Goal: Information Seeking & Learning: Understand process/instructions

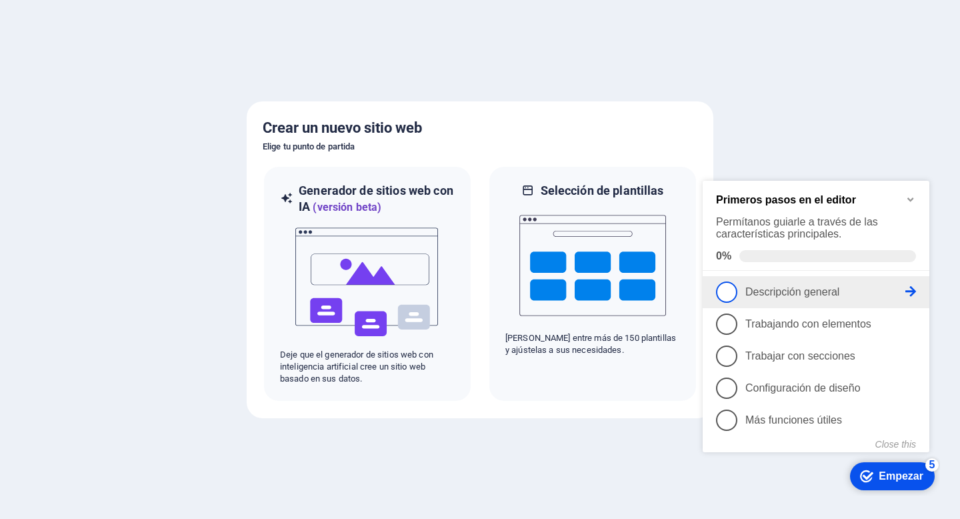
click at [775, 291] on font "Descripción general" at bounding box center [792, 291] width 94 height 11
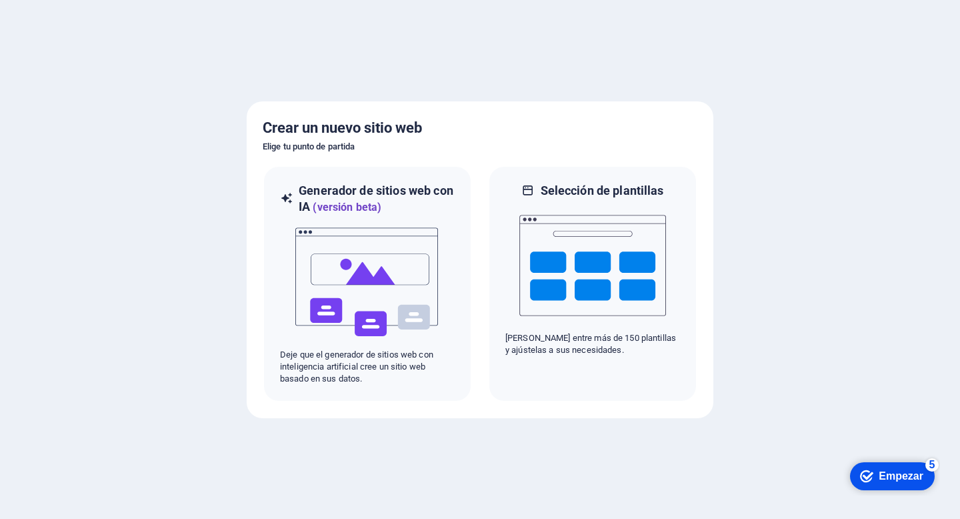
click at [875, 477] on div "checkmark Empezar 5" at bounding box center [891, 475] width 63 height 13
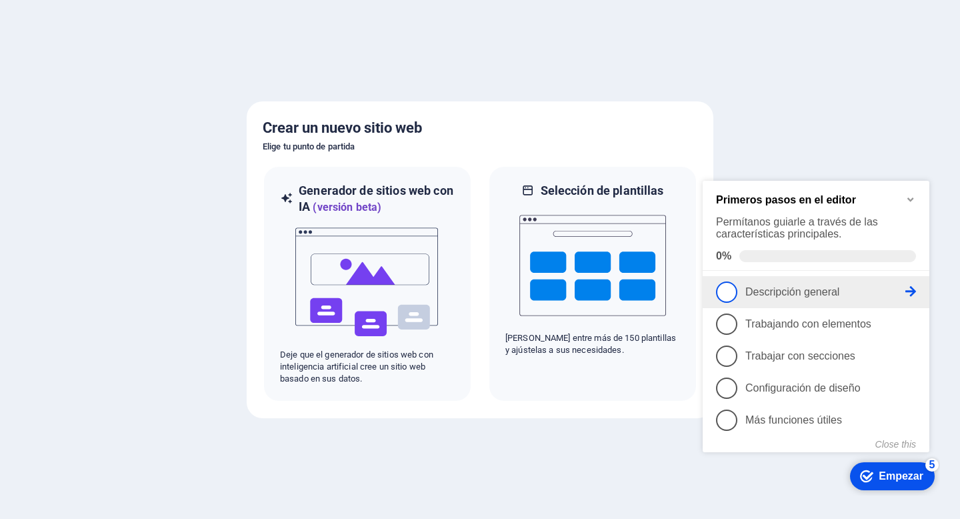
click at [767, 291] on font "Descripción general" at bounding box center [792, 291] width 94 height 11
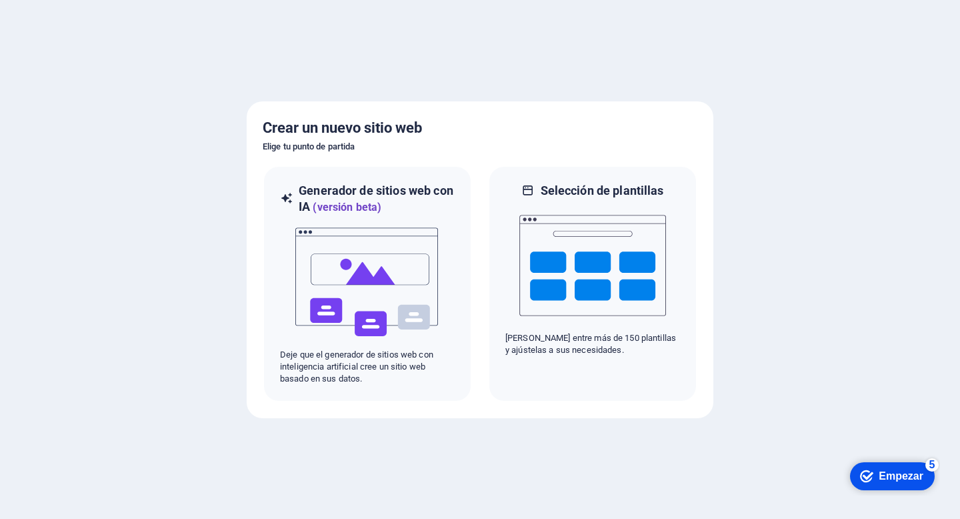
click at [895, 467] on div "checkmark Empezar 5" at bounding box center [892, 476] width 85 height 28
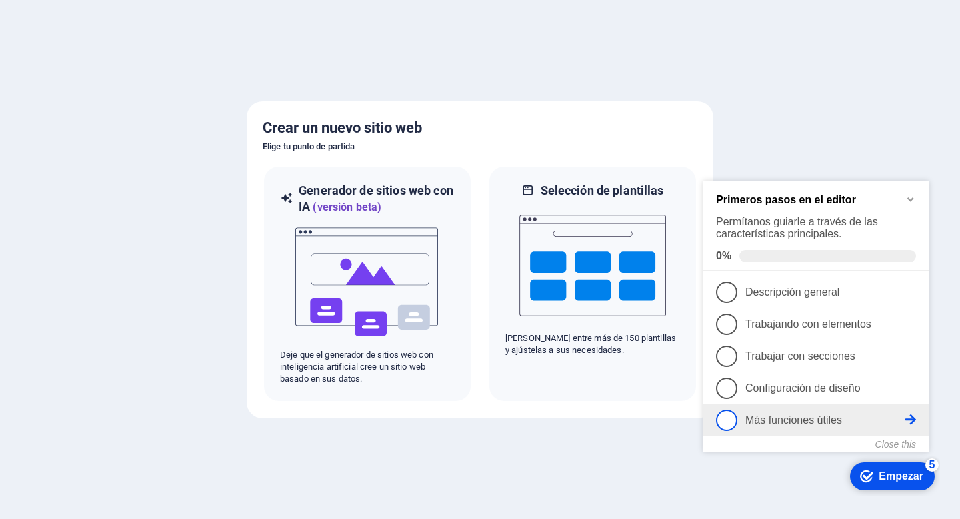
click at [813, 416] on font "Más funciones útiles" at bounding box center [793, 419] width 97 height 11
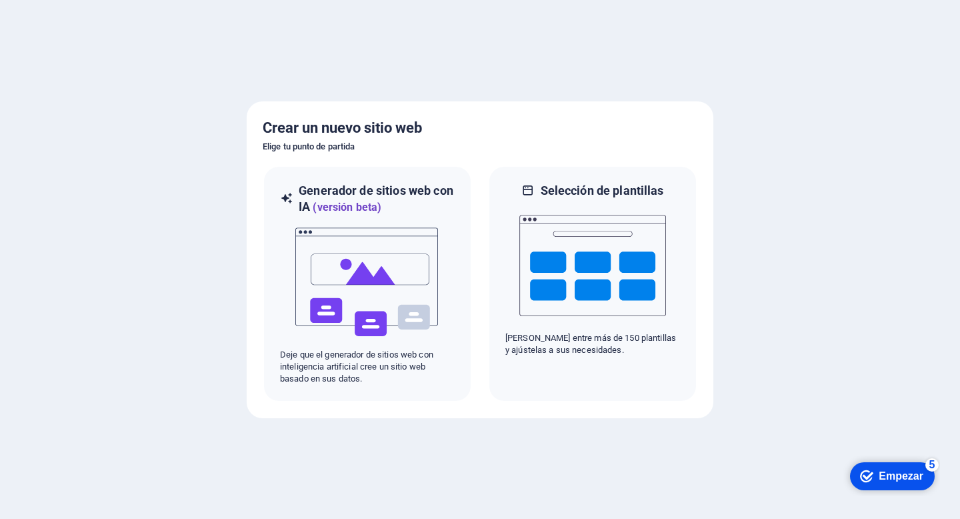
click at [865, 473] on icon "checkmark" at bounding box center [866, 475] width 13 height 13
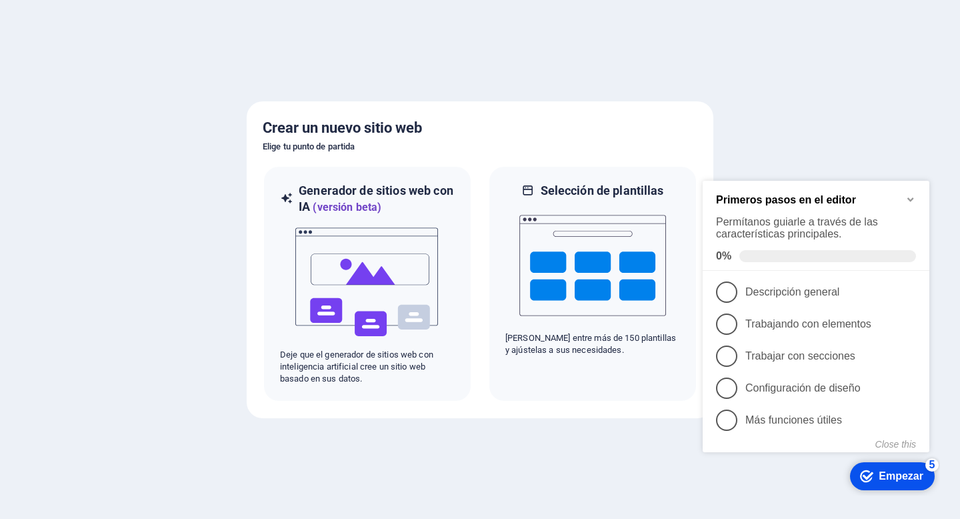
click at [771, 131] on div at bounding box center [480, 259] width 960 height 519
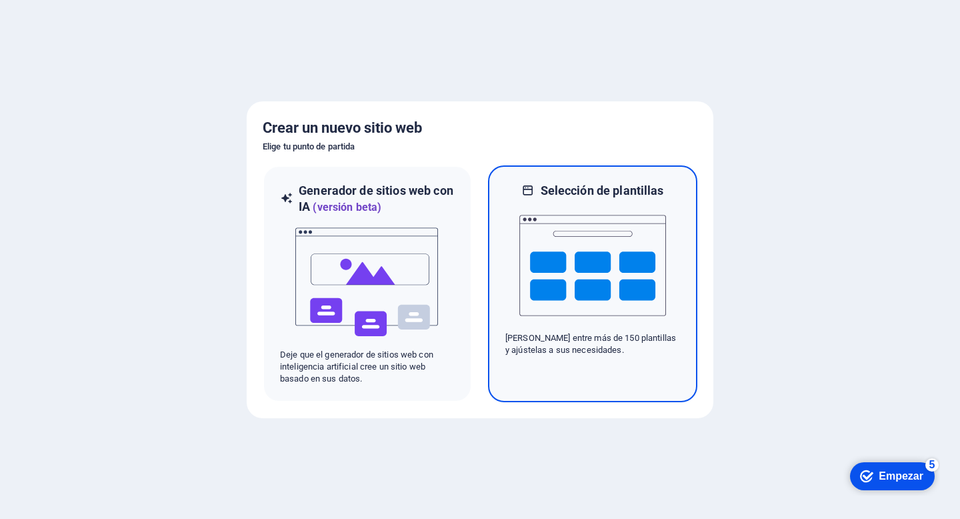
click at [551, 297] on img at bounding box center [592, 265] width 147 height 133
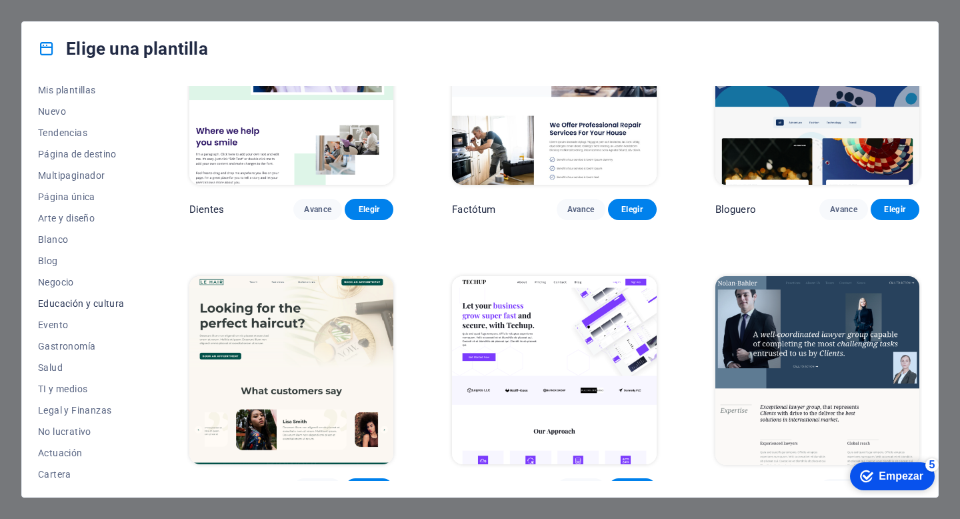
scroll to position [29, 0]
click at [80, 301] on font "Educación y cultura" at bounding box center [81, 302] width 87 height 11
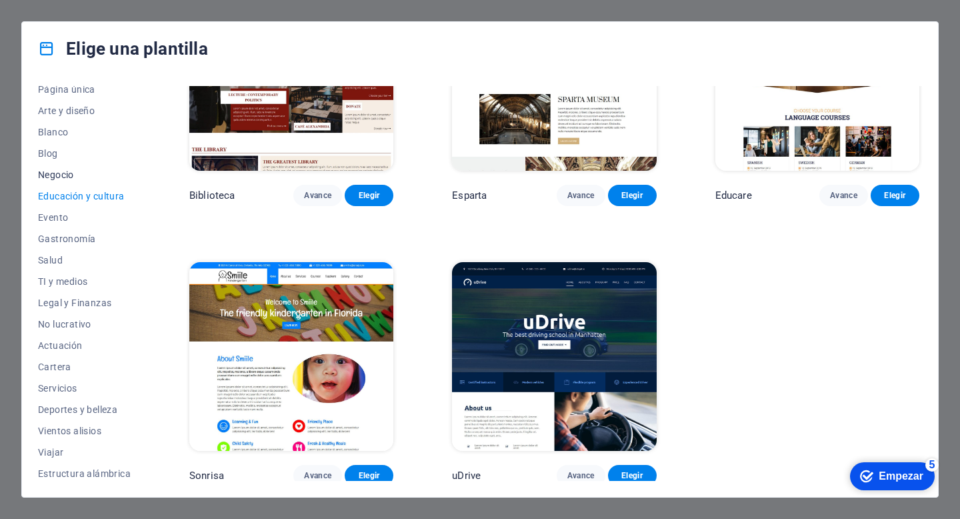
scroll to position [139, 0]
click at [57, 256] on font "Salud" at bounding box center [50, 256] width 25 height 11
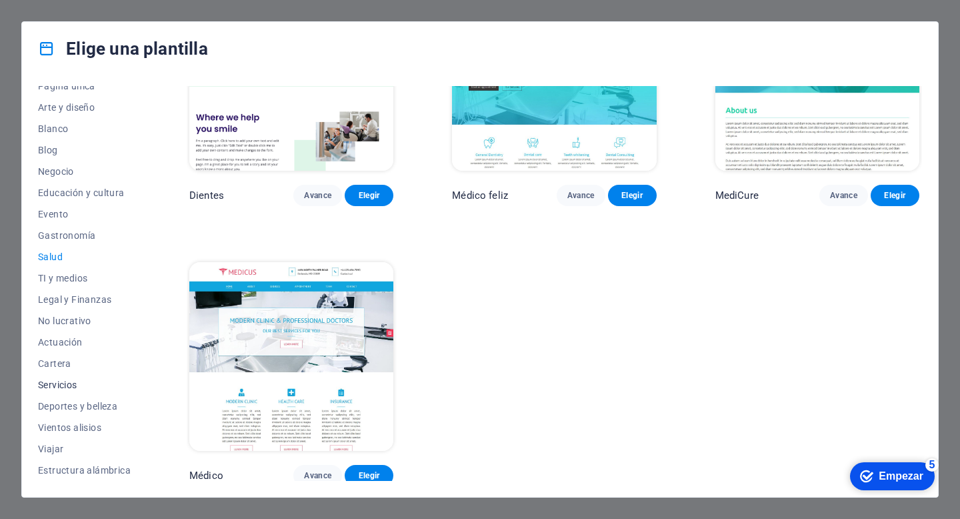
click at [63, 379] on font "Servicios" at bounding box center [57, 384] width 39 height 11
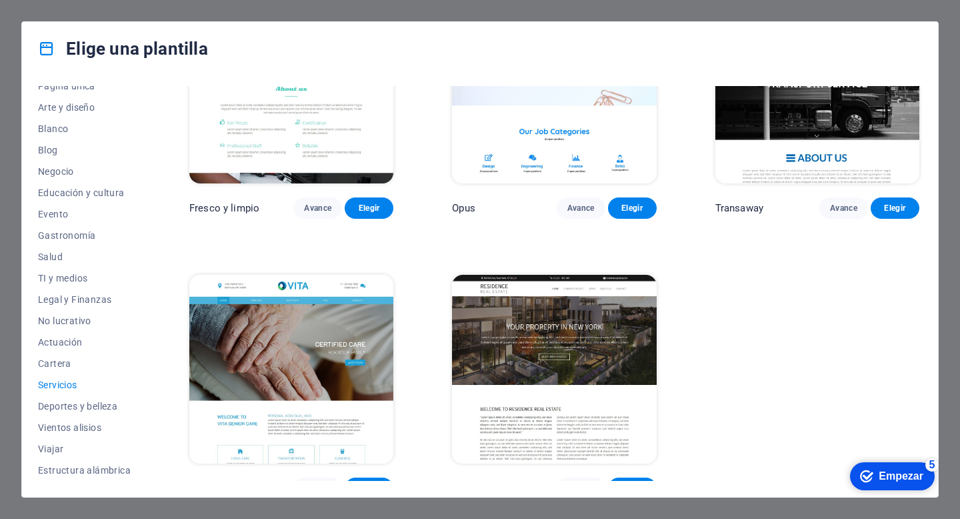
scroll to position [1496, 0]
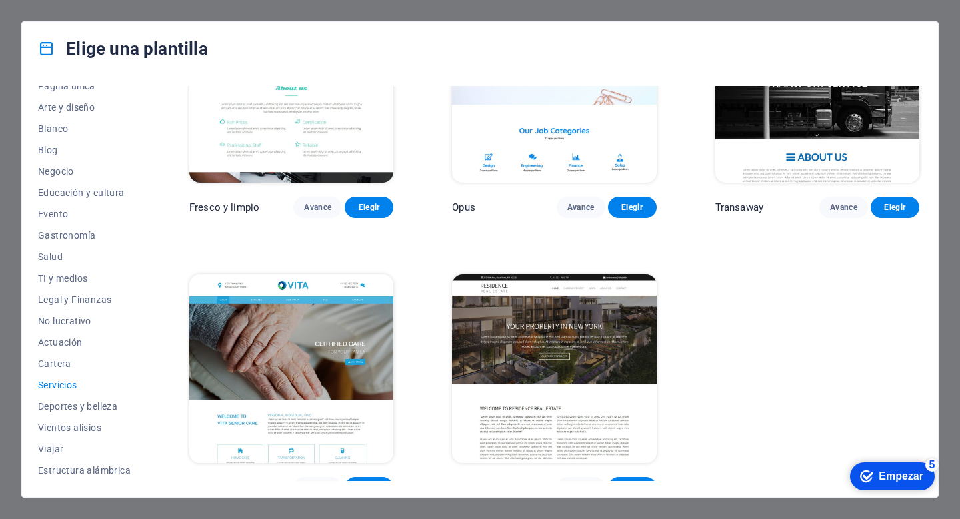
click at [896, 479] on font "Empezar" at bounding box center [901, 475] width 45 height 11
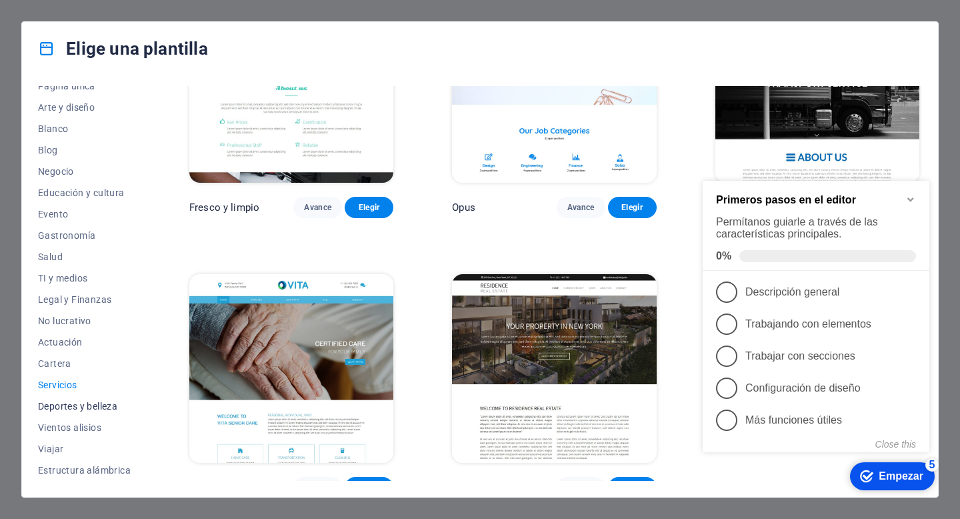
click at [95, 413] on button "Deportes y belleza" at bounding box center [84, 405] width 93 height 21
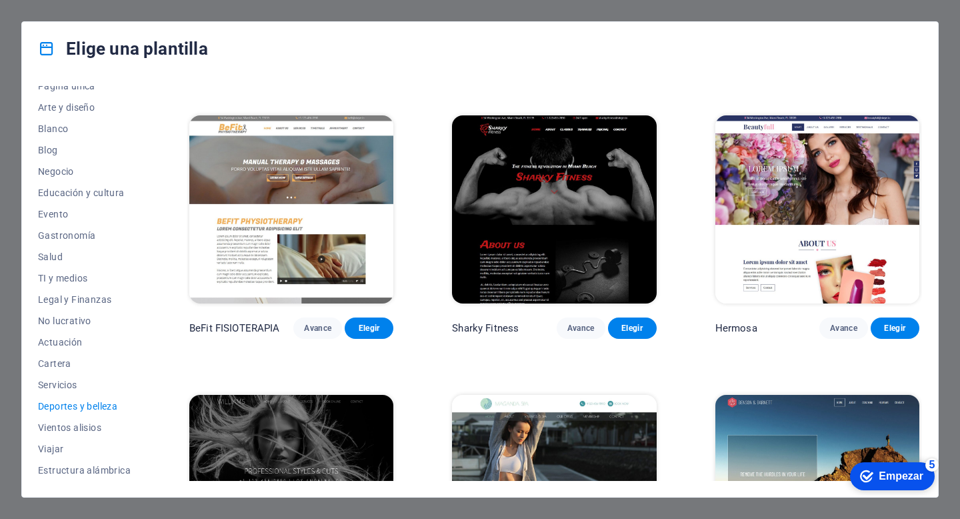
scroll to position [946, 0]
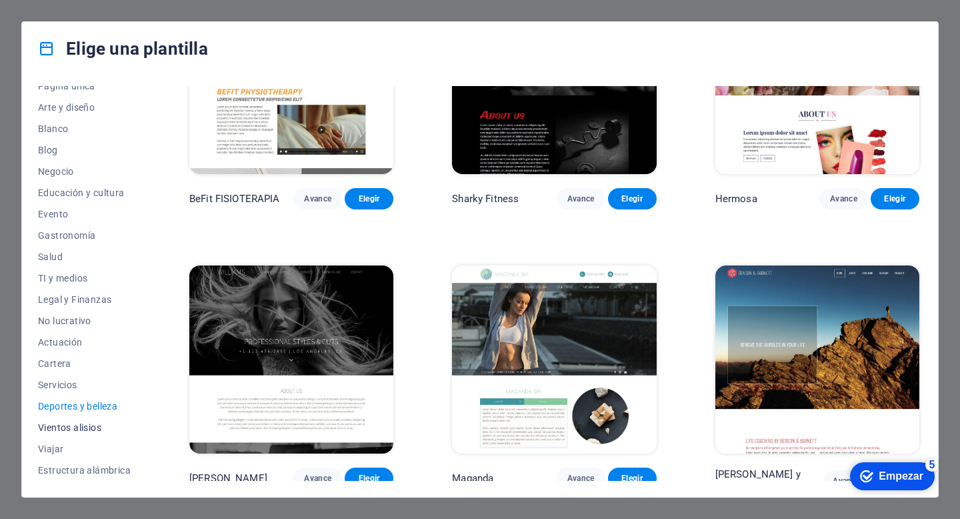
click at [92, 429] on font "Vientos alisios" at bounding box center [69, 427] width 63 height 11
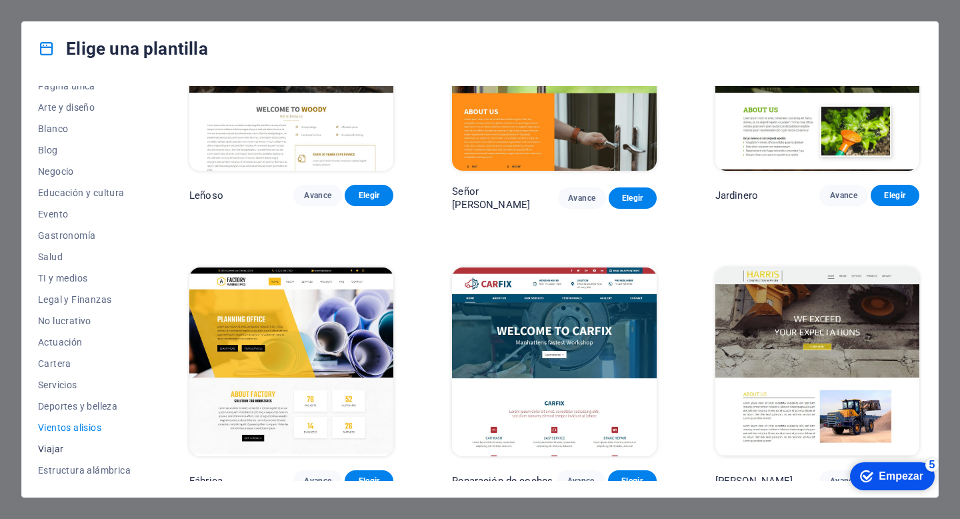
click at [60, 447] on font "Viajar" at bounding box center [50, 448] width 25 height 11
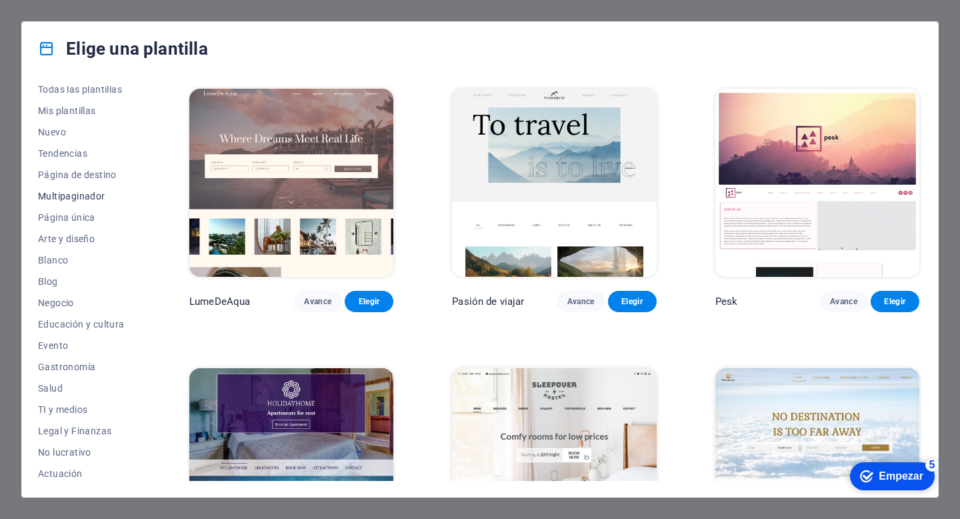
scroll to position [0, 0]
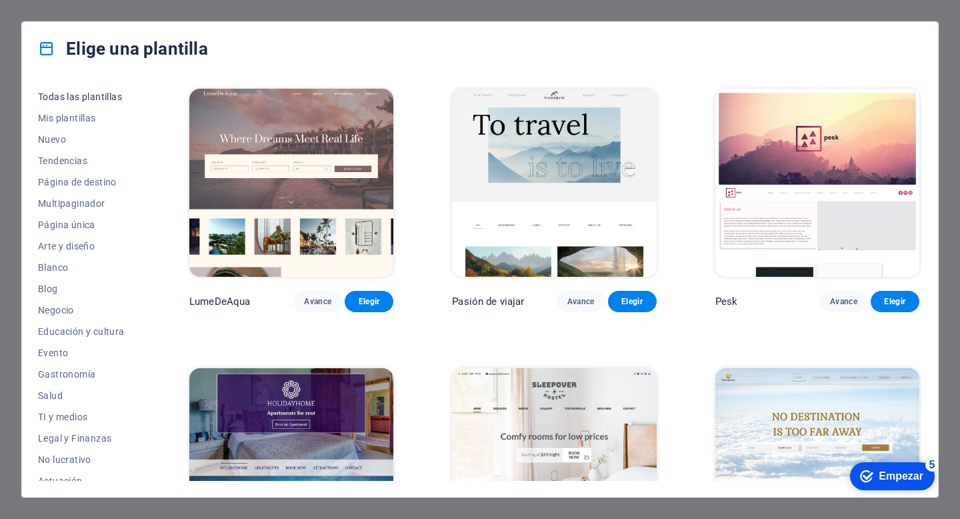
click at [80, 99] on font "Todas las plantillas" at bounding box center [80, 96] width 84 height 11
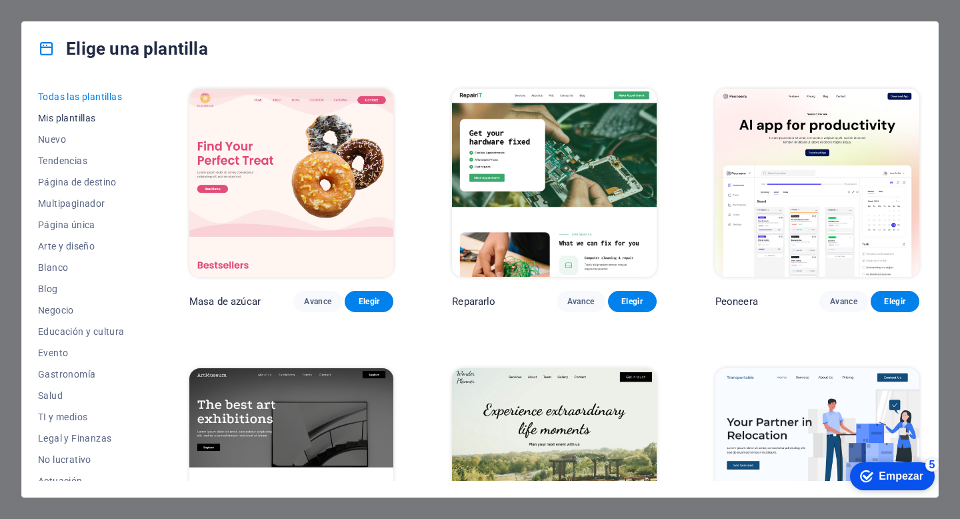
click at [91, 119] on font "Mis plantillas" at bounding box center [67, 118] width 58 height 11
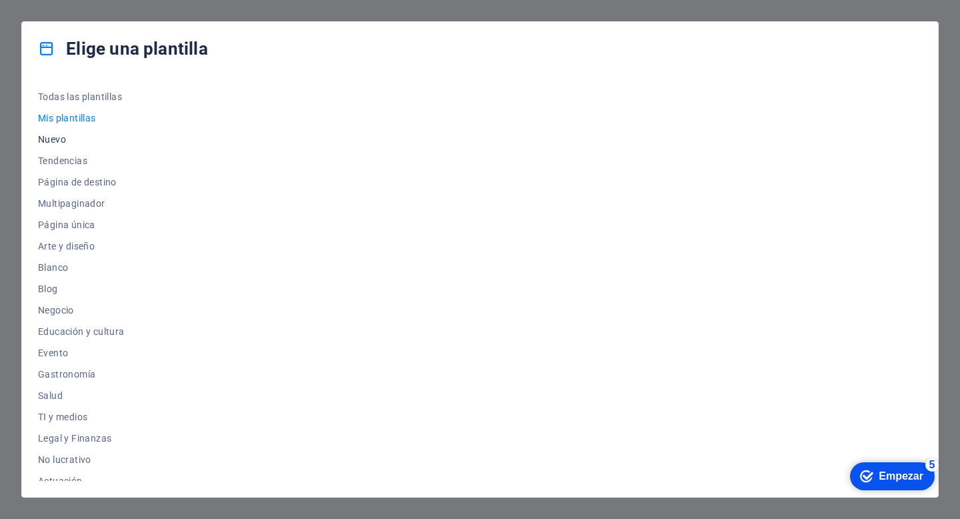
click at [55, 144] on font "Nuevo" at bounding box center [52, 139] width 28 height 11
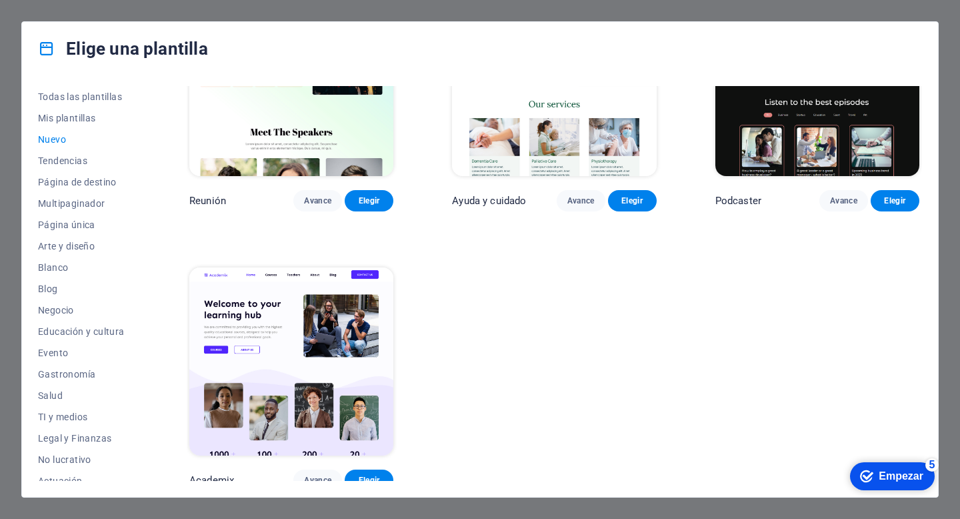
scroll to position [946, 0]
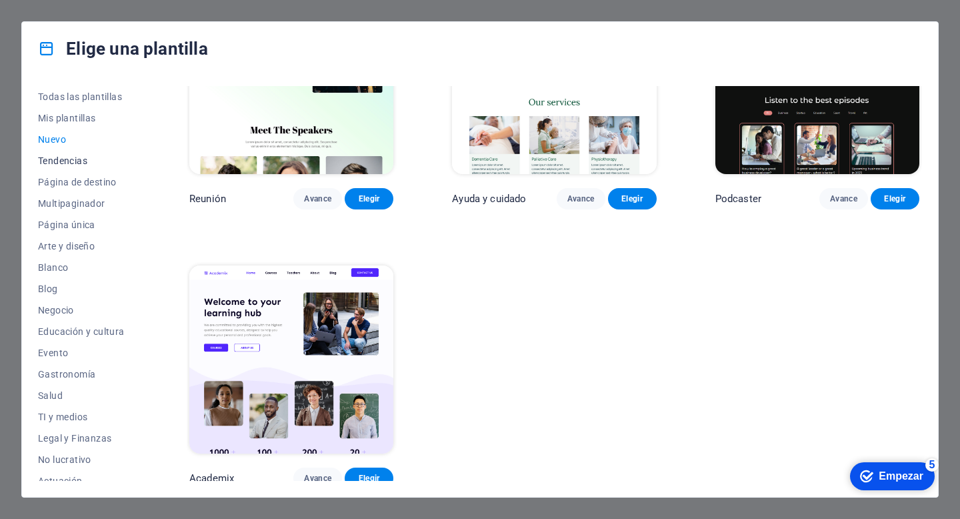
click at [74, 165] on font "Tendencias" at bounding box center [62, 160] width 49 height 11
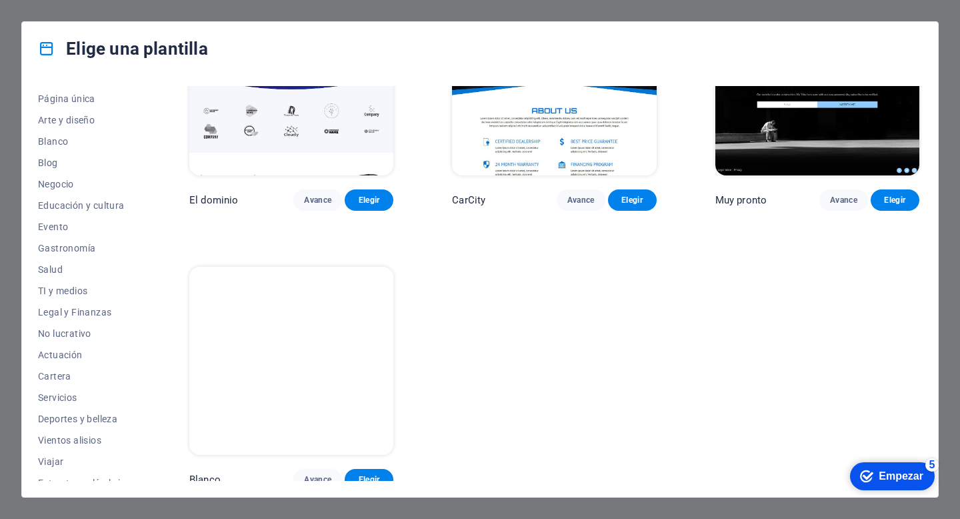
scroll to position [139, 0]
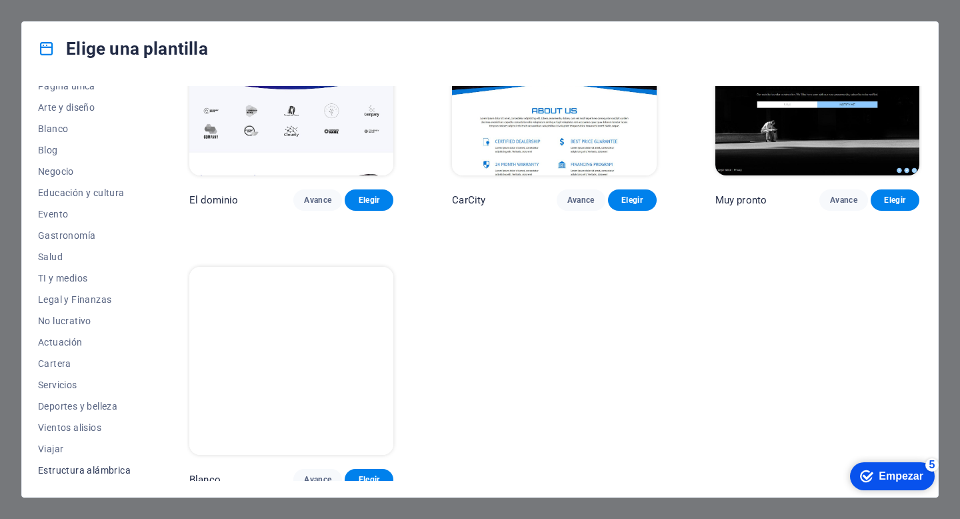
click at [109, 470] on font "Estructura alámbrica" at bounding box center [84, 470] width 93 height 11
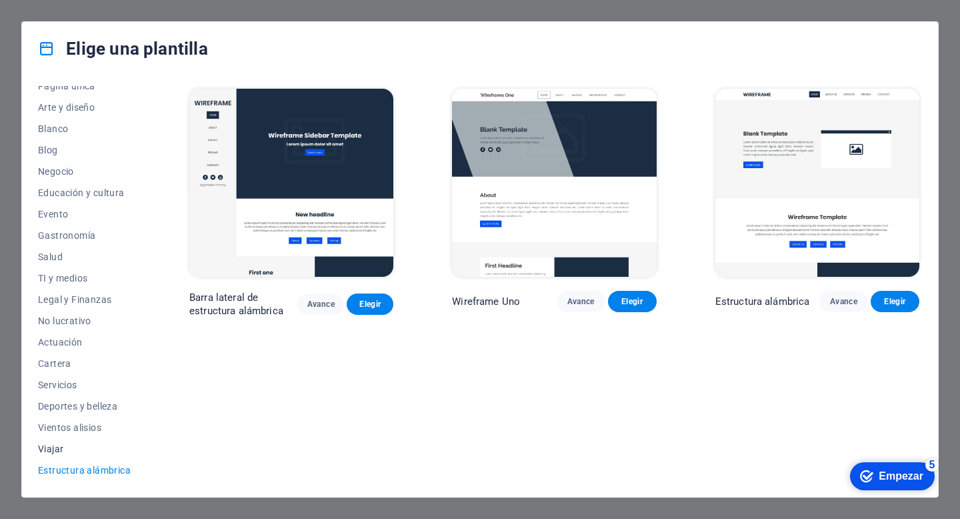
click at [75, 449] on span "Viajar" at bounding box center [84, 448] width 93 height 11
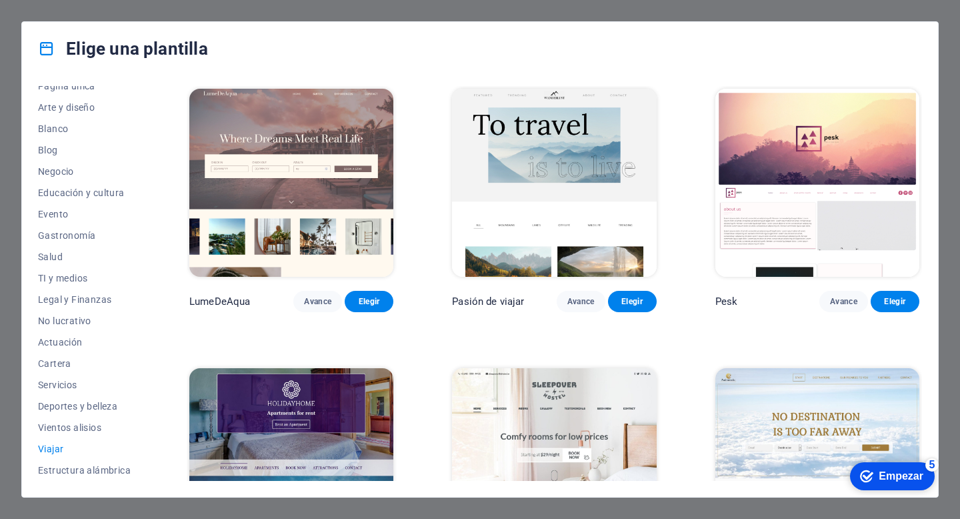
scroll to position [385, 0]
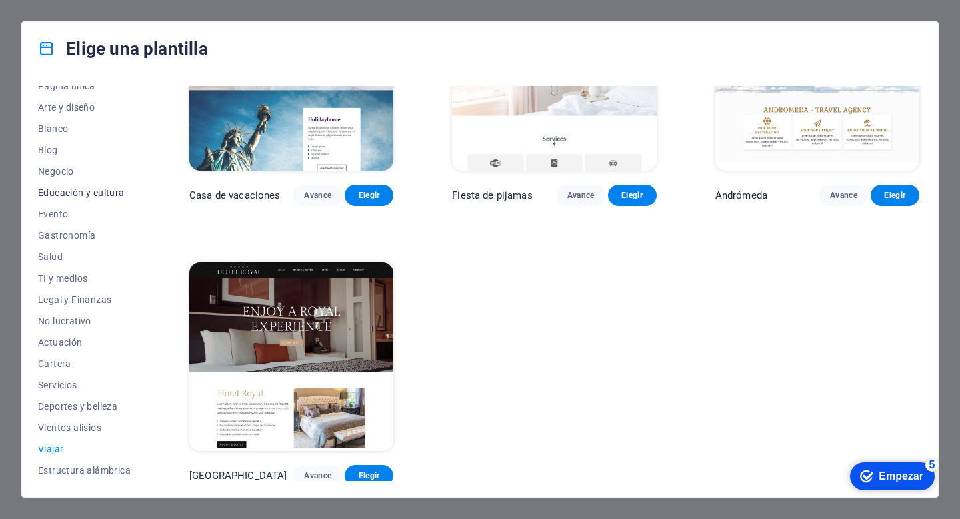
click at [67, 193] on font "Educación y cultura" at bounding box center [81, 192] width 87 height 11
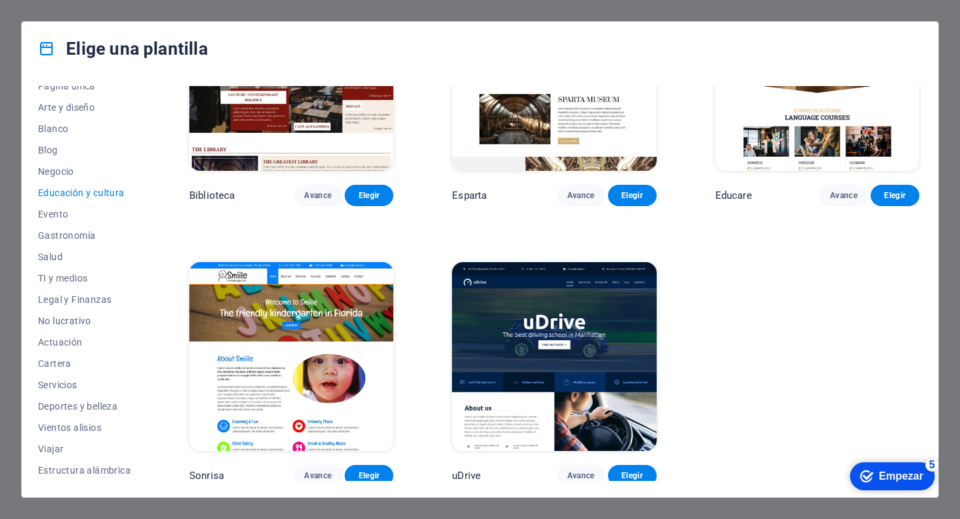
click at [889, 470] on font "Empezar" at bounding box center [901, 475] width 45 height 11
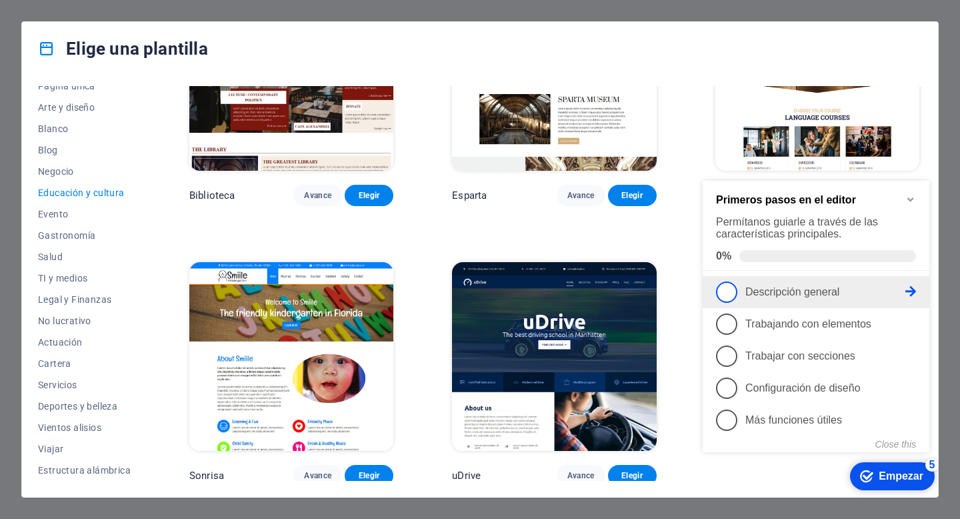
click at [733, 285] on span "1" at bounding box center [726, 291] width 21 height 21
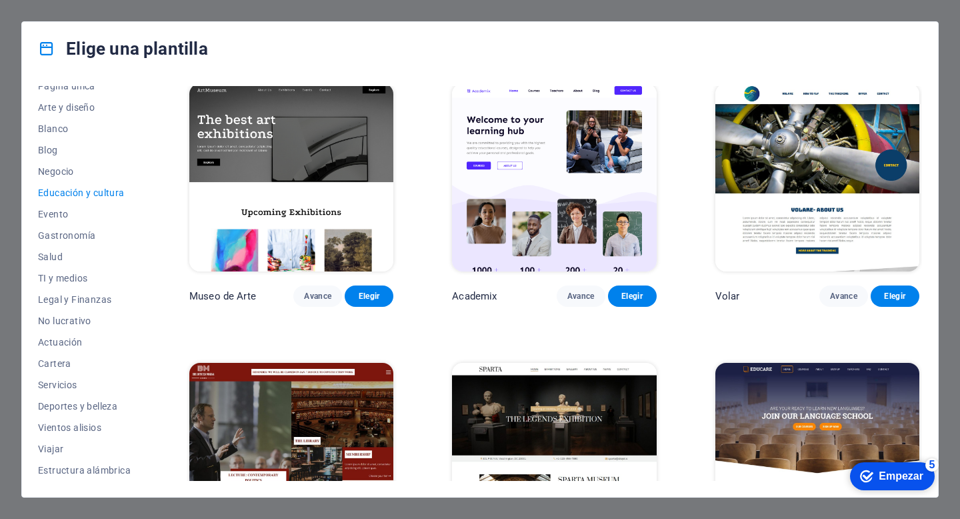
scroll to position [0, 0]
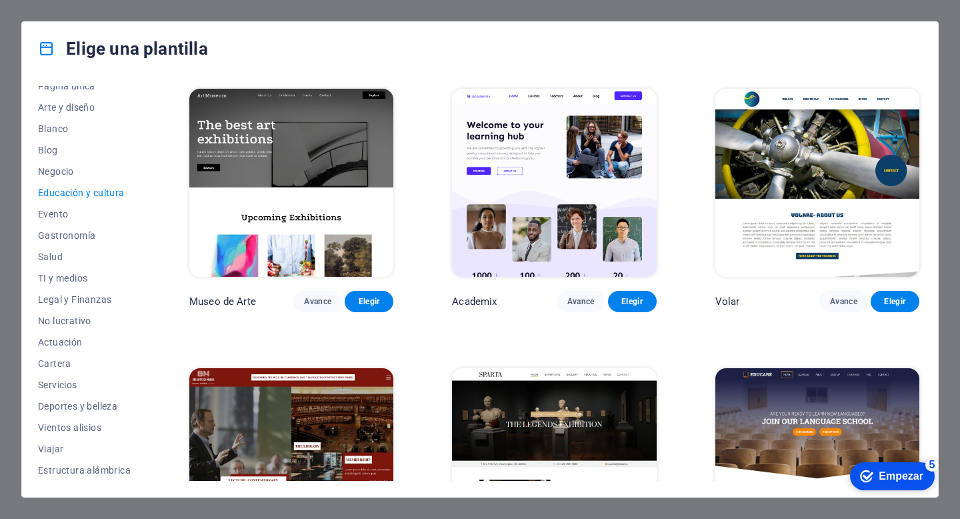
click at [863, 471] on icon "checkmark" at bounding box center [866, 475] width 13 height 13
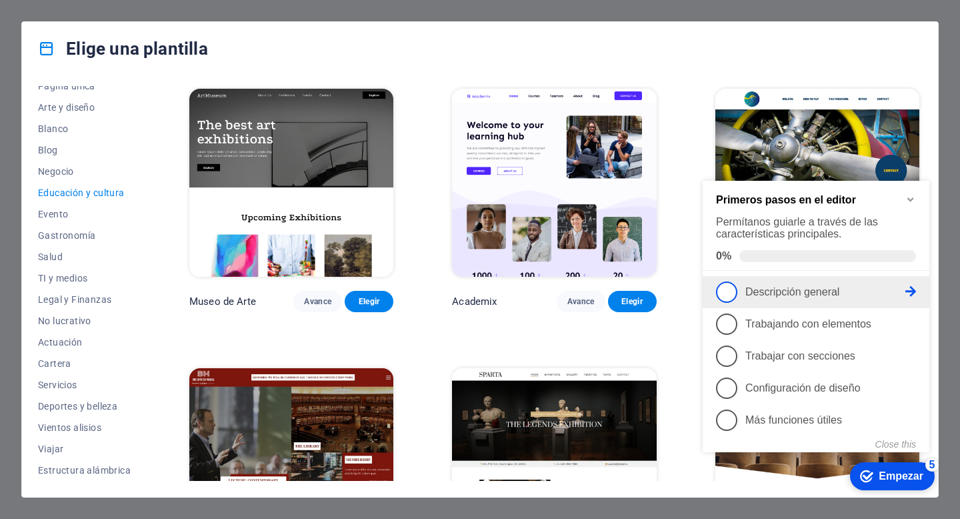
click at [911, 286] on icon at bounding box center [910, 291] width 11 height 11
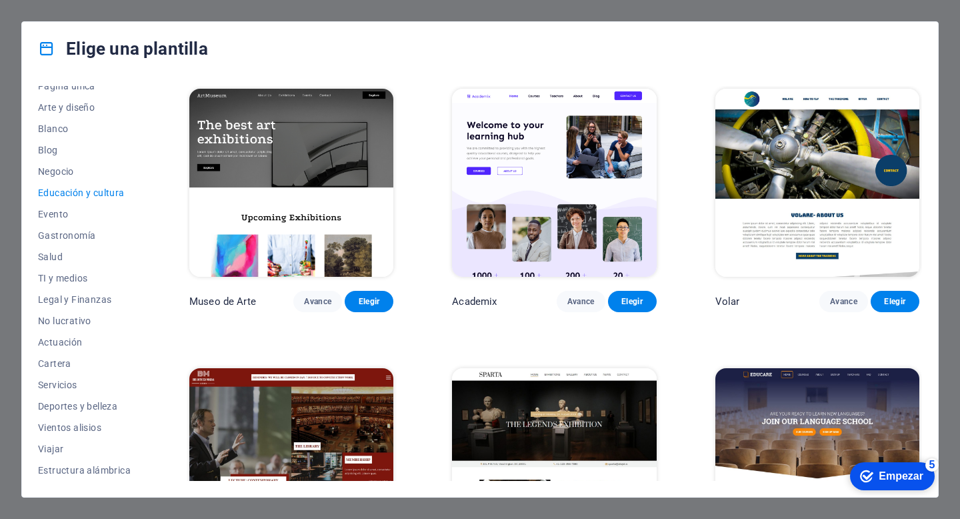
click at [907, 477] on font "Empezar" at bounding box center [901, 475] width 45 height 11
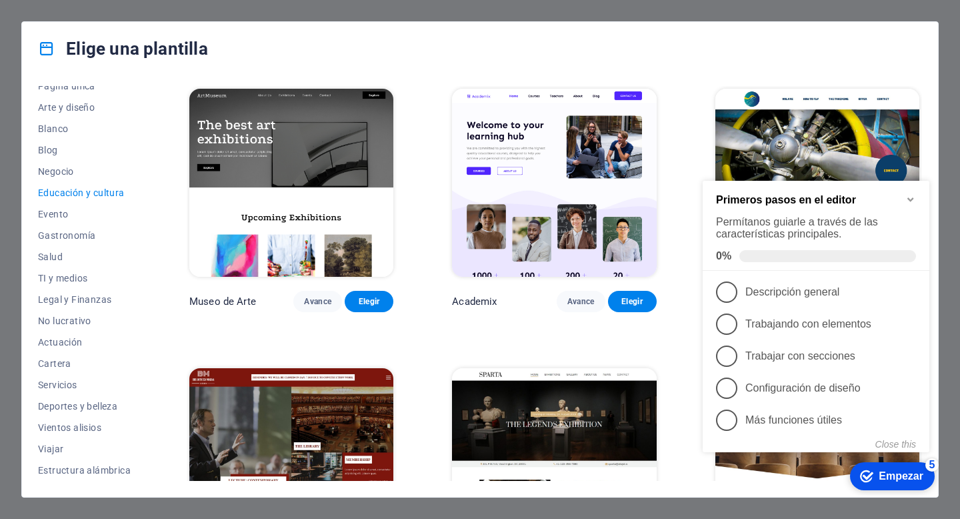
click at [781, 198] on font "Primeros pasos en el editor" at bounding box center [786, 199] width 140 height 11
click at [892, 200] on h2 "Primeros pasos en el editor" at bounding box center [816, 200] width 200 height 12
click at [905, 197] on div "Primeros pasos en el editor Permítanos guiarle a través de las características …" at bounding box center [816, 226] width 227 height 90
click at [790, 255] on span at bounding box center [827, 256] width 177 height 12
click at [789, 255] on span at bounding box center [827, 256] width 177 height 12
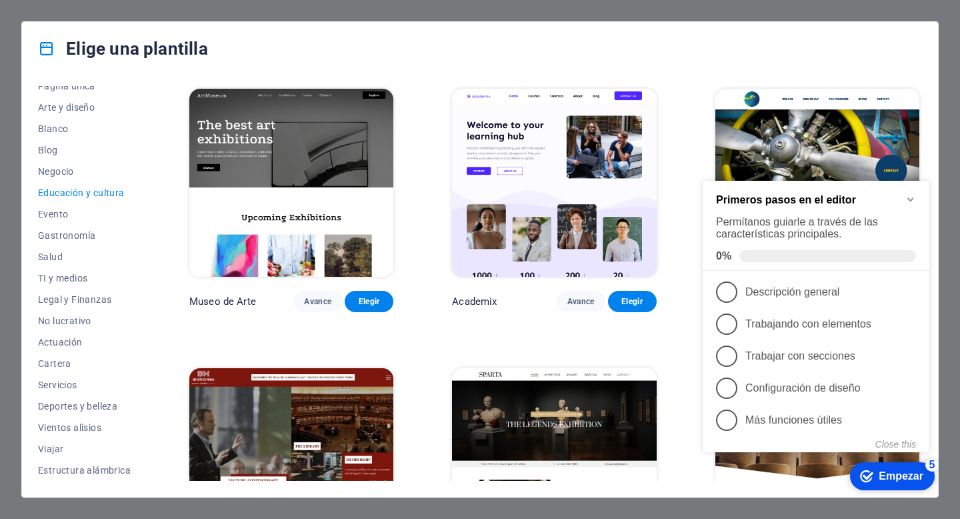
click at [906, 195] on icon "Minimize checklist" at bounding box center [910, 199] width 11 height 11
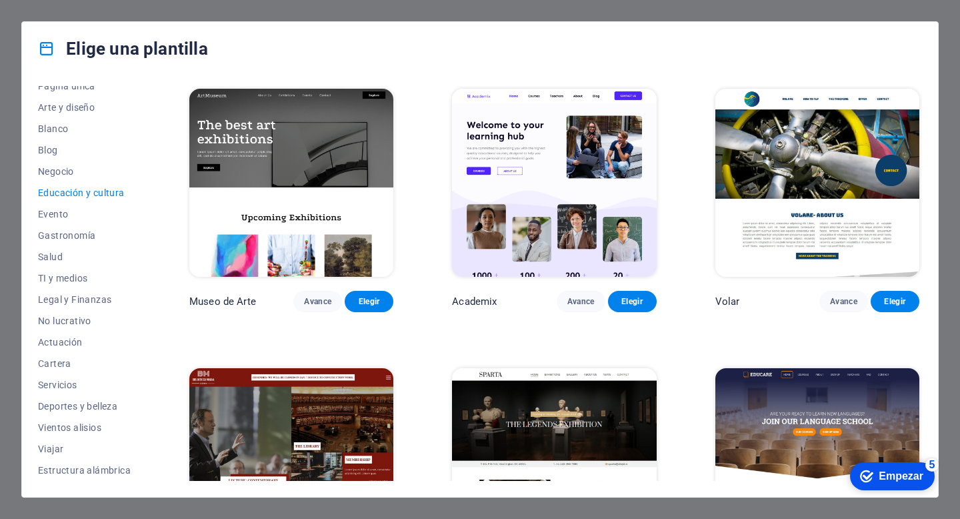
click at [387, 363] on div "Museo de Arte Avance Elegir Academix Avance Elegir Volar Avance Elegir Bibliote…" at bounding box center [554, 478] width 735 height 785
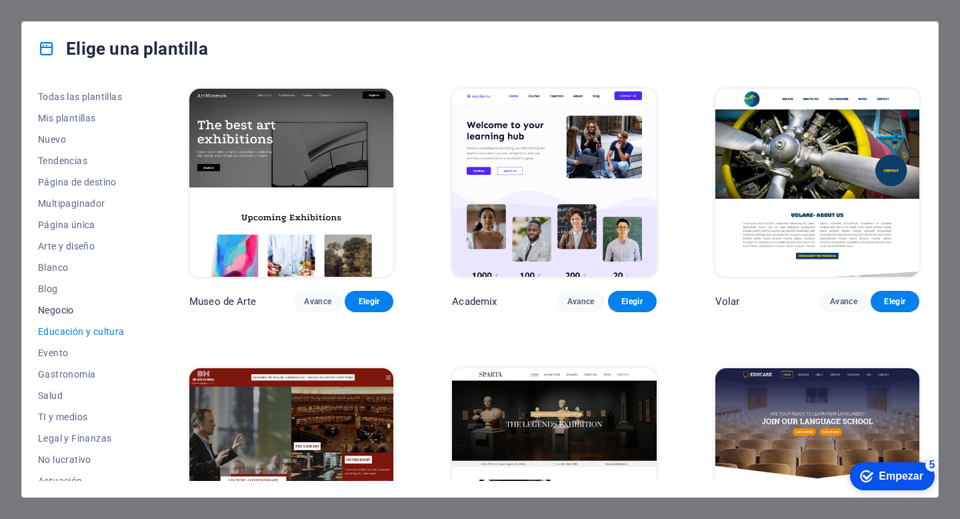
click at [76, 308] on span "Negocio" at bounding box center [84, 310] width 93 height 11
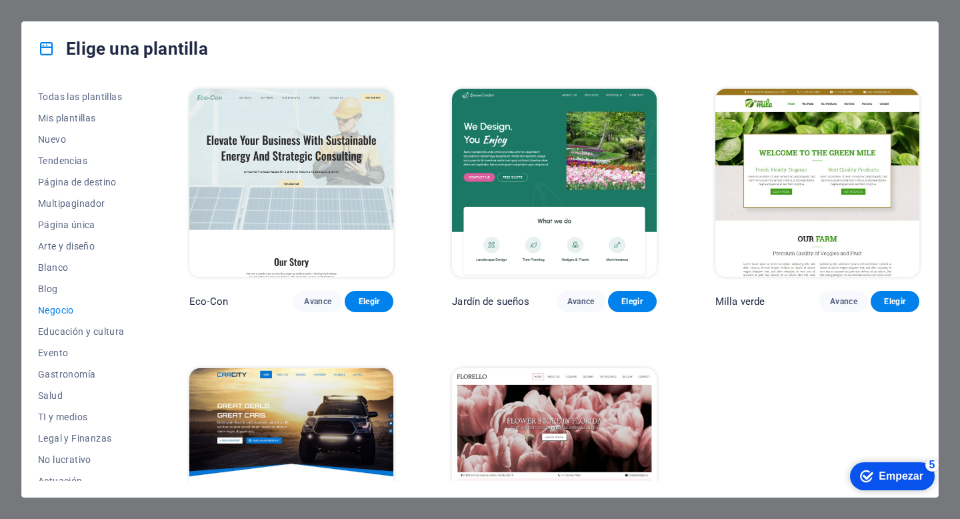
click at [51, 16] on div "Elige una plantilla Todas las plantillas Mis plantillas Nuevo Tendencias Página…" at bounding box center [480, 259] width 960 height 519
